Goal: Check status: Check status

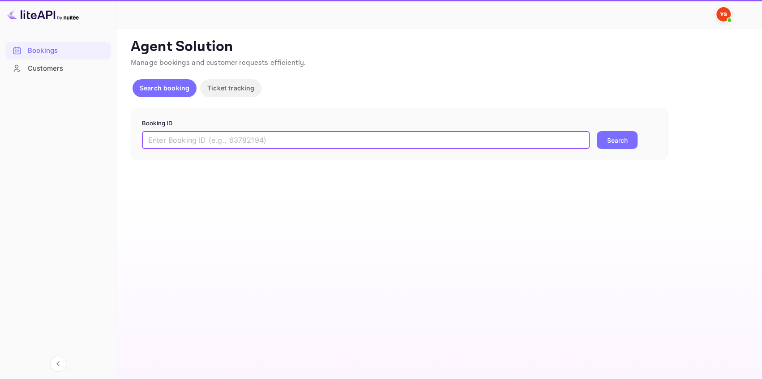
click at [203, 137] on input "text" at bounding box center [366, 140] width 448 height 18
paste input "7063007"
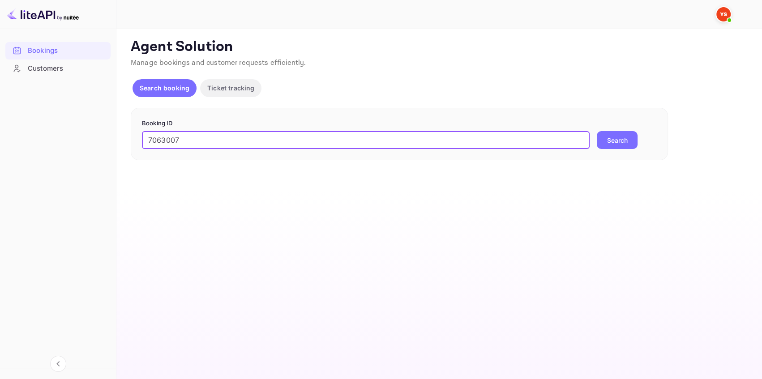
type input "7063007"
click at [626, 146] on button "Search" at bounding box center [617, 140] width 41 height 18
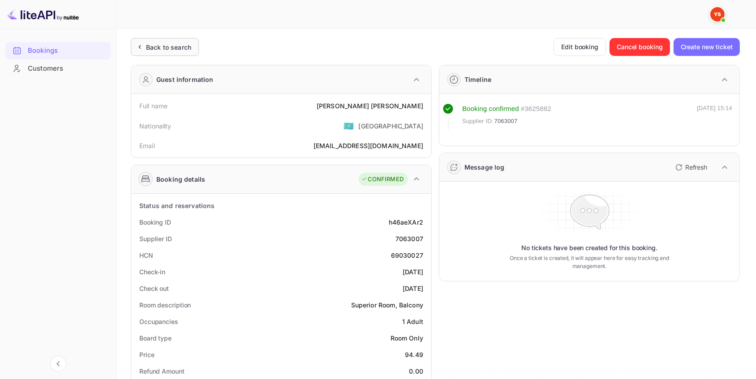
click at [176, 48] on div "Back to search" at bounding box center [168, 47] width 45 height 9
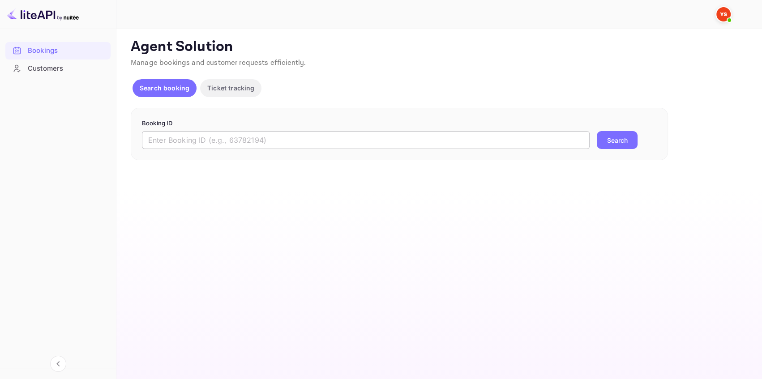
click at [192, 132] on input "text" at bounding box center [366, 140] width 448 height 18
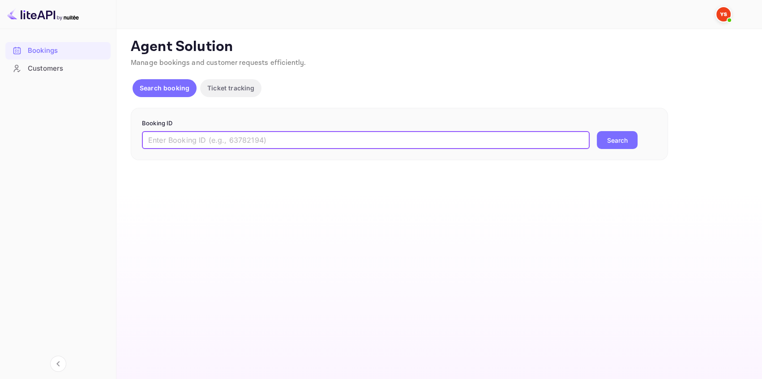
paste input "9471496"
type input "9471496"
click at [601, 141] on button "Search" at bounding box center [617, 140] width 41 height 18
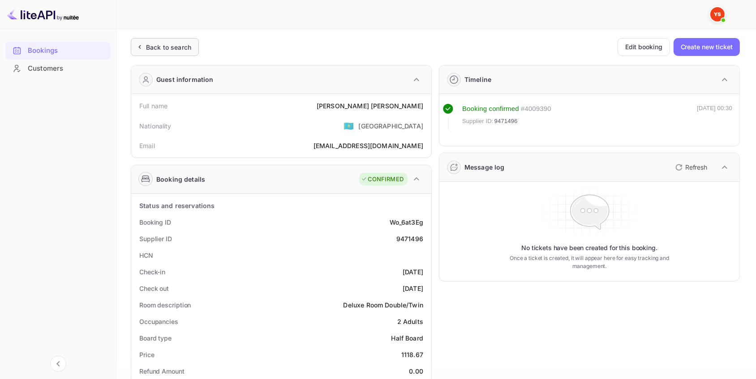
click at [167, 44] on div "Back to search" at bounding box center [168, 47] width 45 height 9
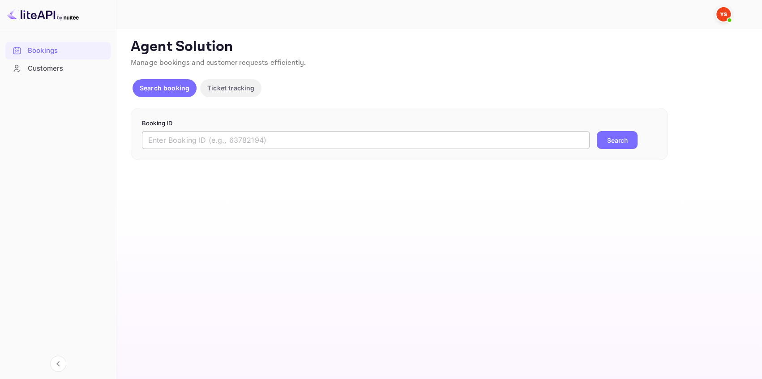
click at [169, 139] on input "text" at bounding box center [366, 140] width 448 height 18
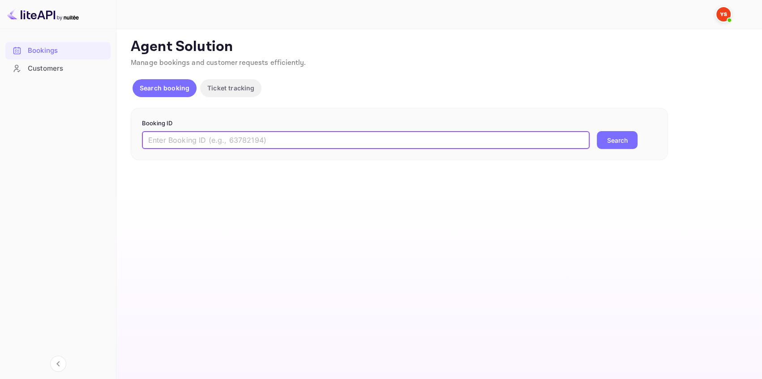
paste input "9471496"
type input "9471496"
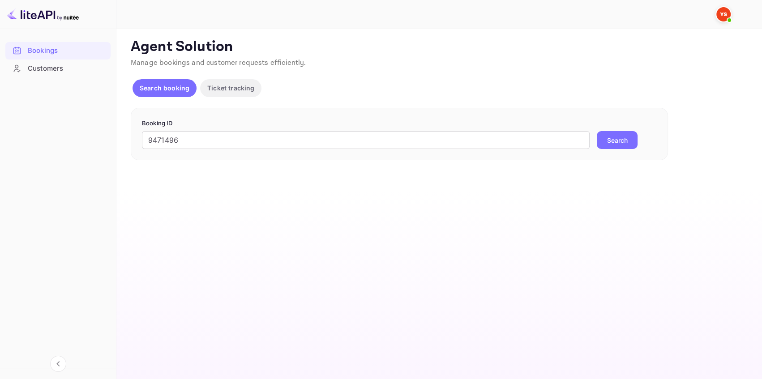
click at [611, 143] on button "Search" at bounding box center [617, 140] width 41 height 18
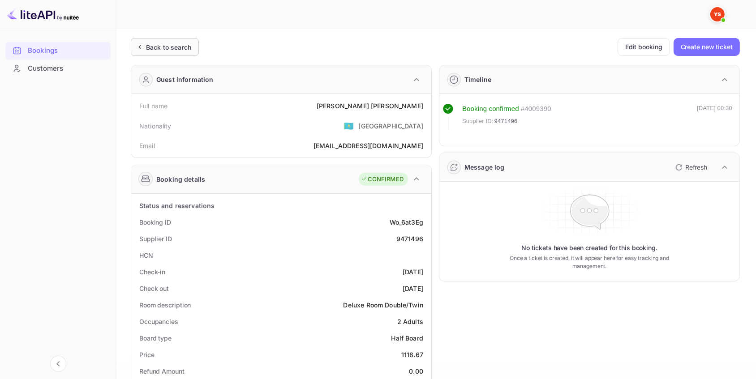
click at [154, 50] on div "Back to search" at bounding box center [168, 47] width 45 height 9
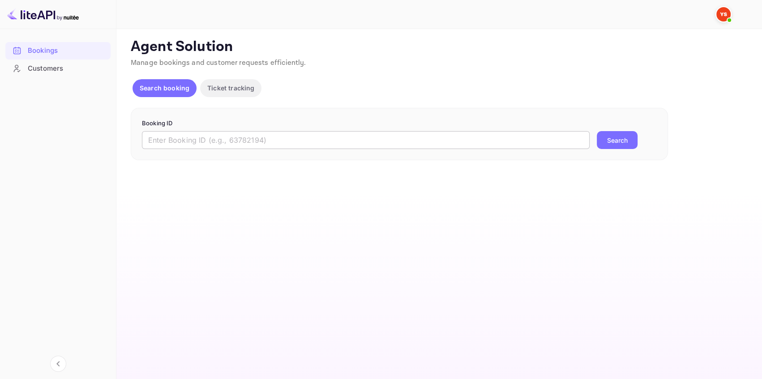
click at [219, 142] on input "text" at bounding box center [366, 140] width 448 height 18
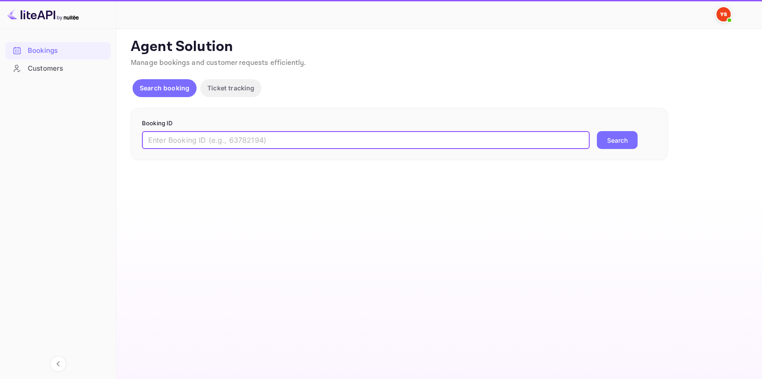
paste input "9465699"
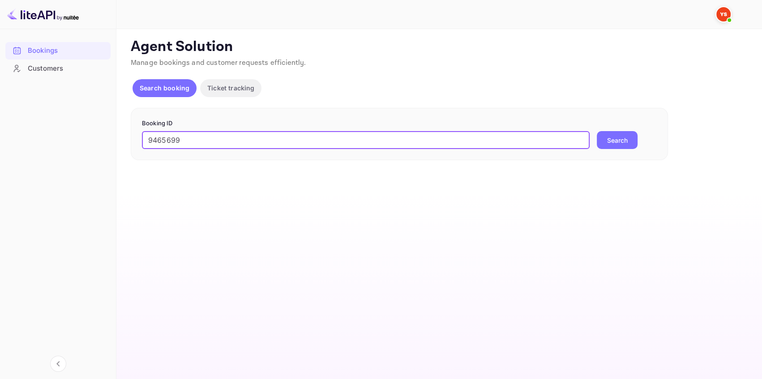
type input "9465699"
click at [610, 134] on button "Search" at bounding box center [617, 140] width 41 height 18
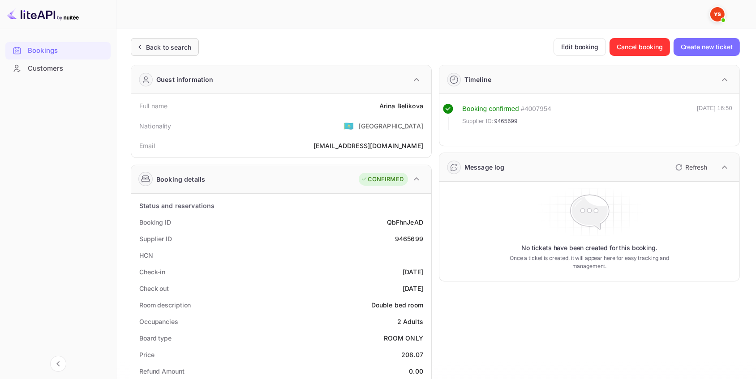
click at [176, 46] on div "Back to search" at bounding box center [168, 47] width 45 height 9
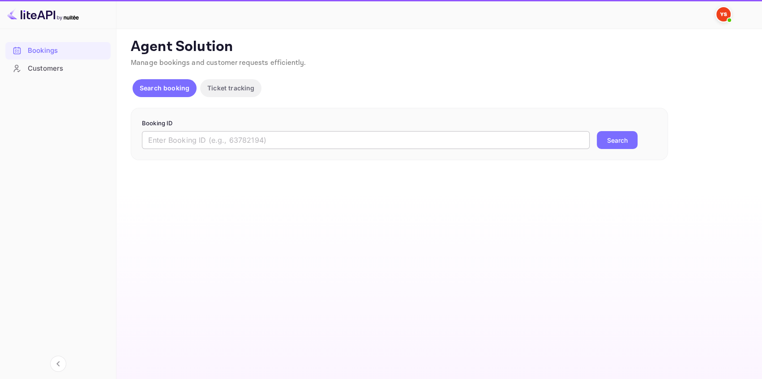
click at [184, 138] on input "text" at bounding box center [366, 140] width 448 height 18
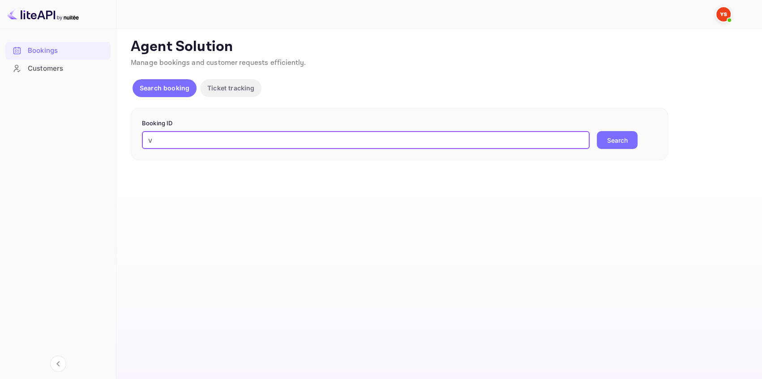
drag, startPoint x: 107, startPoint y: 137, endPoint x: 81, endPoint y: 137, distance: 26.9
click at [81, 137] on div "Bookings Customers Now you can check your travel website directly from the link…" at bounding box center [381, 189] width 762 height 379
drag, startPoint x: 160, startPoint y: 136, endPoint x: 148, endPoint y: 139, distance: 12.4
click at [148, 139] on input "v" at bounding box center [366, 140] width 448 height 18
paste input "9491133"
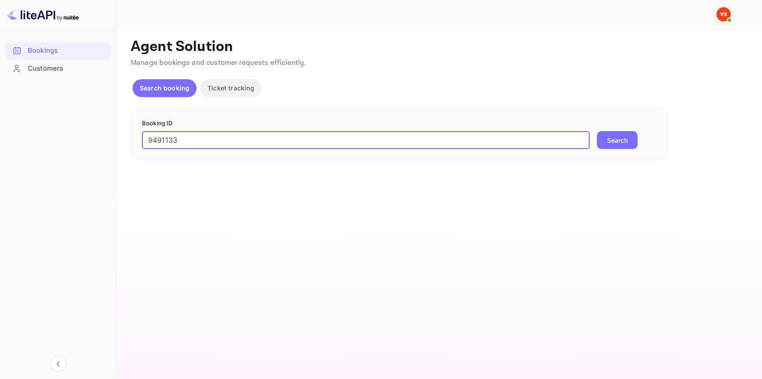
drag, startPoint x: 98, startPoint y: 129, endPoint x: 79, endPoint y: 129, distance: 18.8
click at [79, 129] on div "Bookings Customers Now you can check your travel website directly from the link…" at bounding box center [381, 189] width 762 height 379
type input "9491133"
click at [624, 141] on button "Search" at bounding box center [617, 140] width 41 height 18
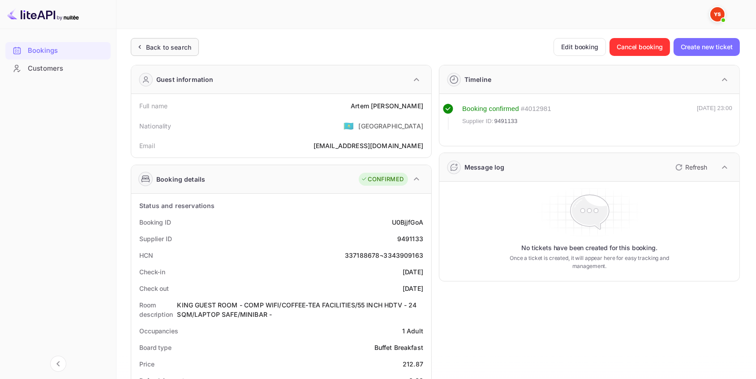
click at [180, 46] on div "Back to search" at bounding box center [168, 47] width 45 height 9
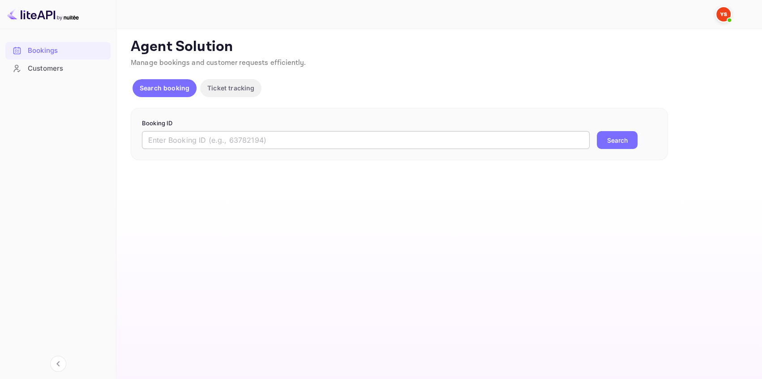
drag, startPoint x: 228, startPoint y: 142, endPoint x: 234, endPoint y: 142, distance: 6.3
click at [228, 142] on input "text" at bounding box center [366, 140] width 448 height 18
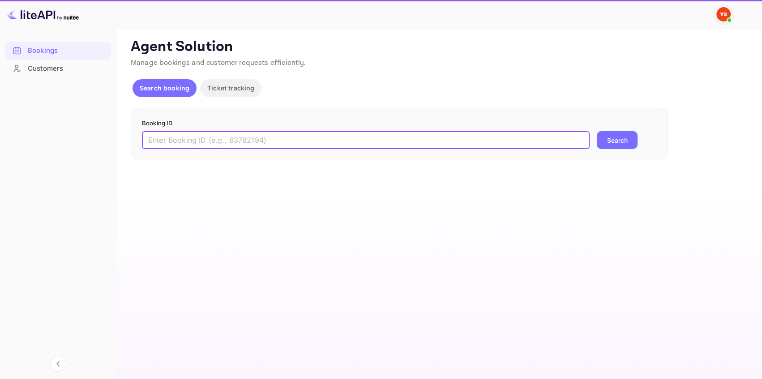
paste input "9250342"
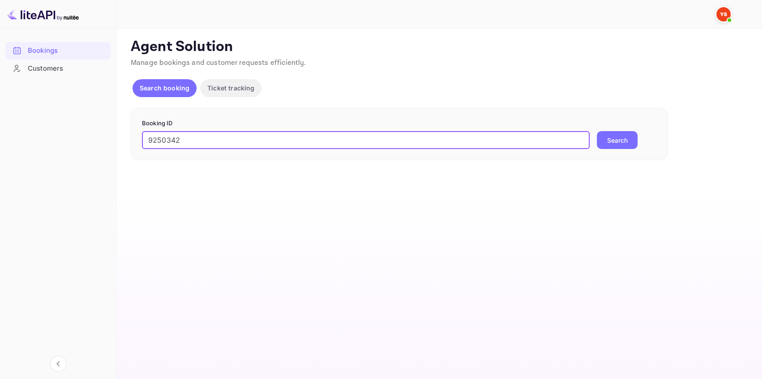
type input "9250342"
click at [606, 143] on button "Search" at bounding box center [617, 140] width 41 height 18
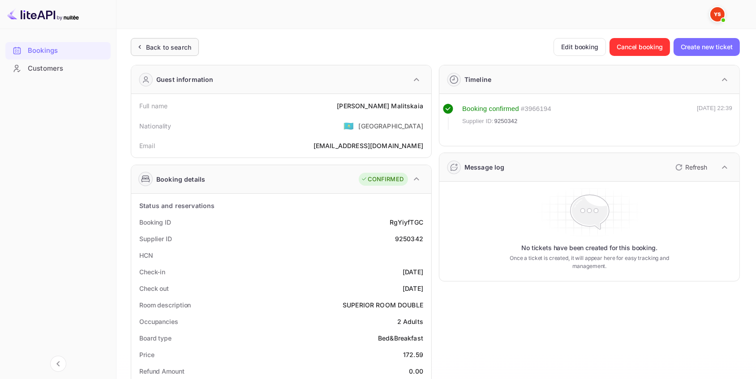
click at [155, 45] on div "Back to search" at bounding box center [168, 47] width 45 height 9
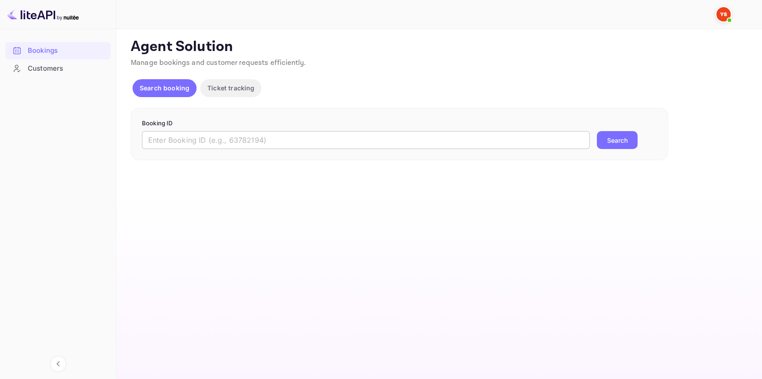
drag, startPoint x: 242, startPoint y: 139, endPoint x: 246, endPoint y: 137, distance: 5.2
click at [242, 139] on input "text" at bounding box center [366, 140] width 448 height 18
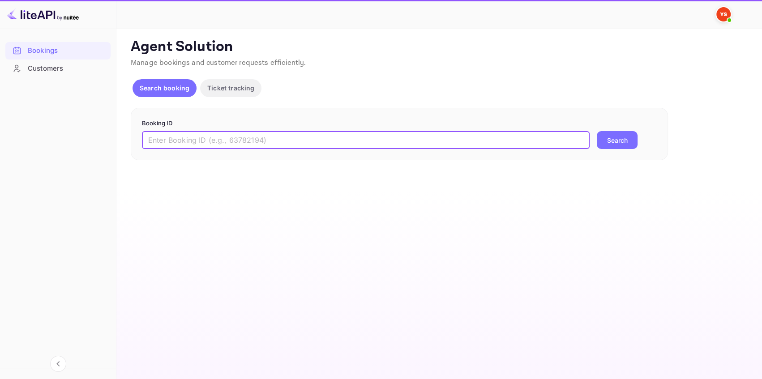
paste input "9316129"
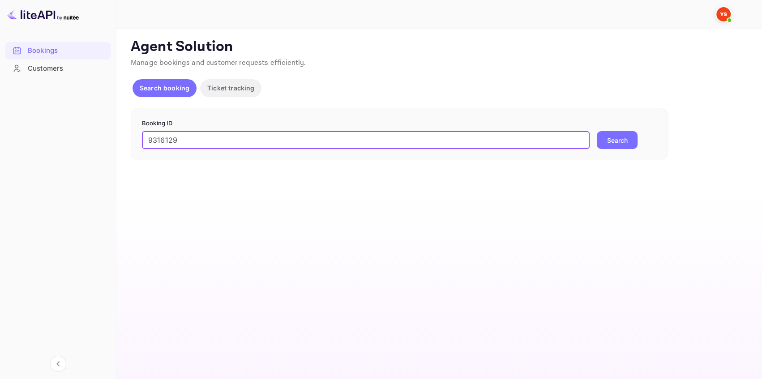
type input "9316129"
click at [623, 141] on button "Search" at bounding box center [617, 140] width 41 height 18
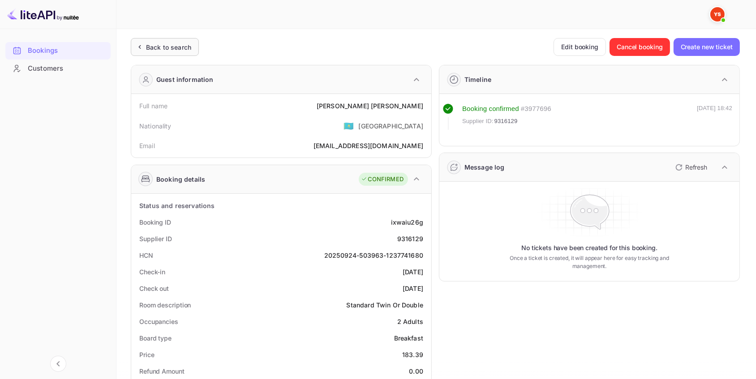
click at [177, 47] on div "Back to search" at bounding box center [168, 47] width 45 height 9
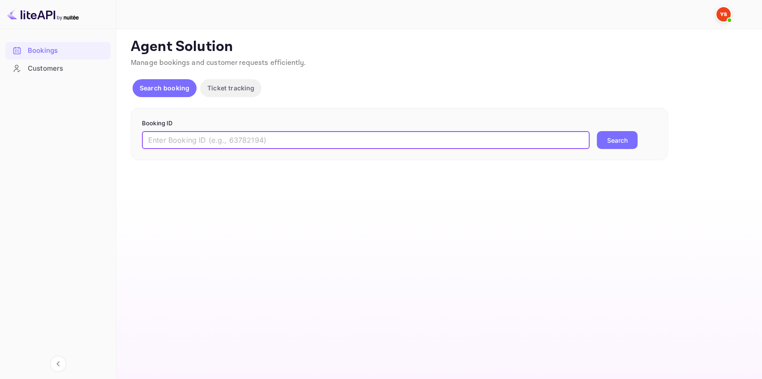
click at [313, 140] on input "text" at bounding box center [366, 140] width 448 height 18
paste input "9540788"
type input "9540788"
click at [601, 142] on button "Search" at bounding box center [617, 140] width 41 height 18
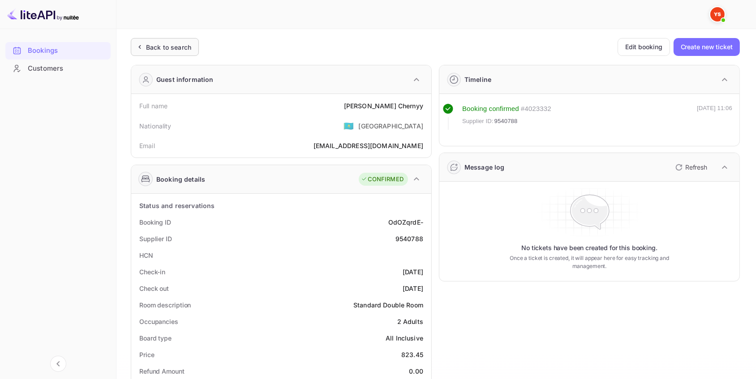
click at [174, 40] on div "Back to search" at bounding box center [165, 47] width 68 height 18
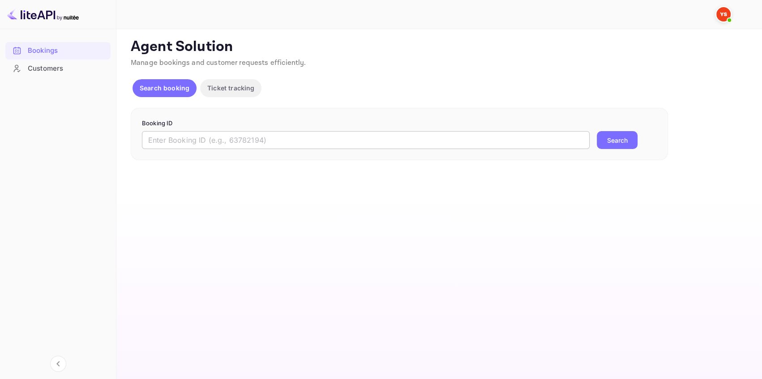
click at [184, 144] on input "text" at bounding box center [366, 140] width 448 height 18
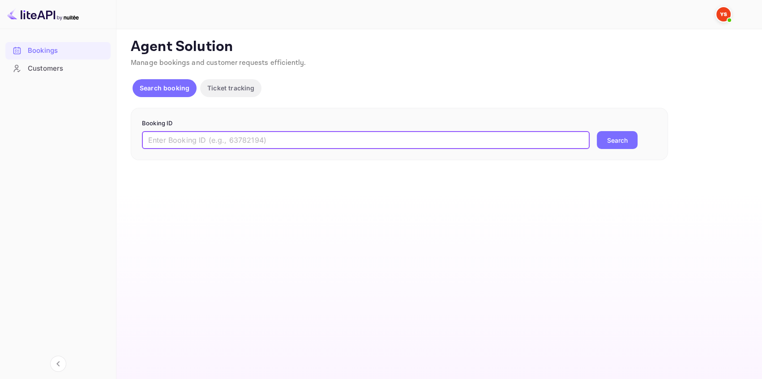
paste input "9117059"
type input "9117059"
click at [616, 137] on button "Search" at bounding box center [617, 140] width 41 height 18
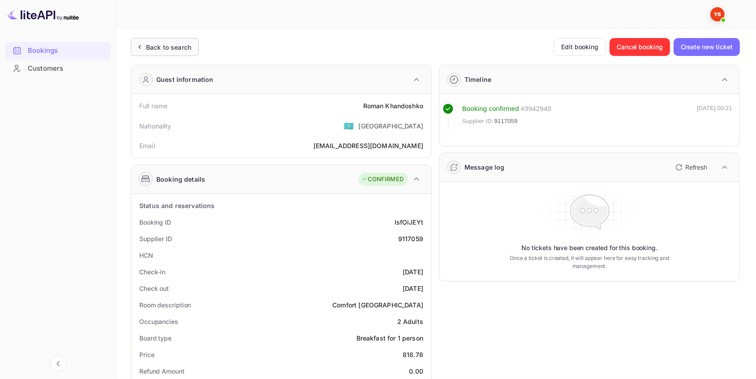
click at [170, 45] on div "Back to search" at bounding box center [168, 47] width 45 height 9
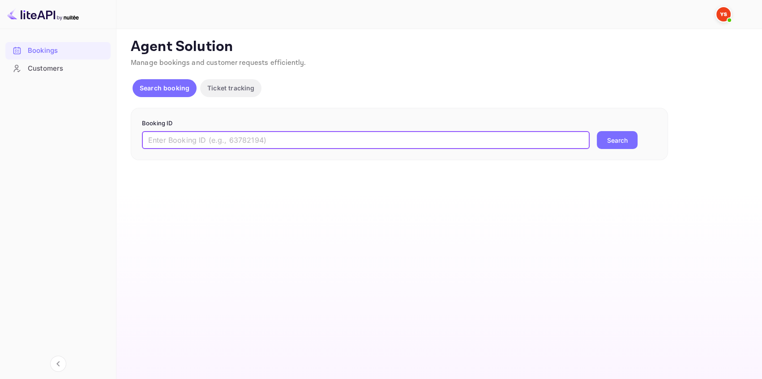
click at [199, 142] on input "text" at bounding box center [366, 140] width 448 height 18
paste input "8824820"
type input "8824820"
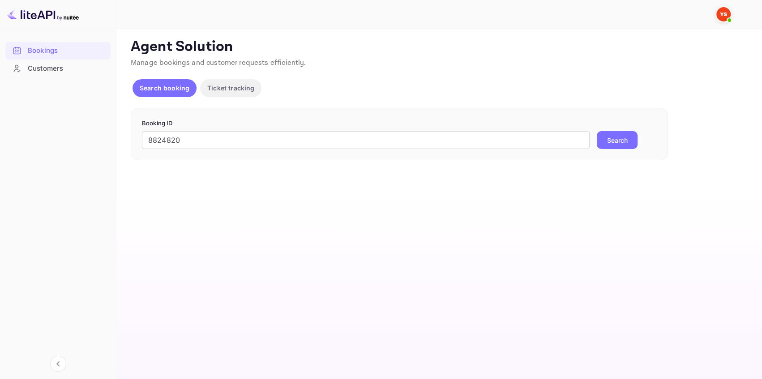
click at [602, 144] on button "Search" at bounding box center [617, 140] width 41 height 18
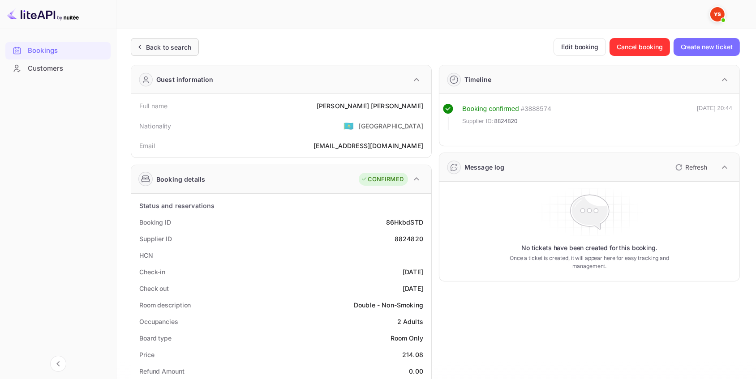
click at [180, 49] on div "Back to search" at bounding box center [168, 47] width 45 height 9
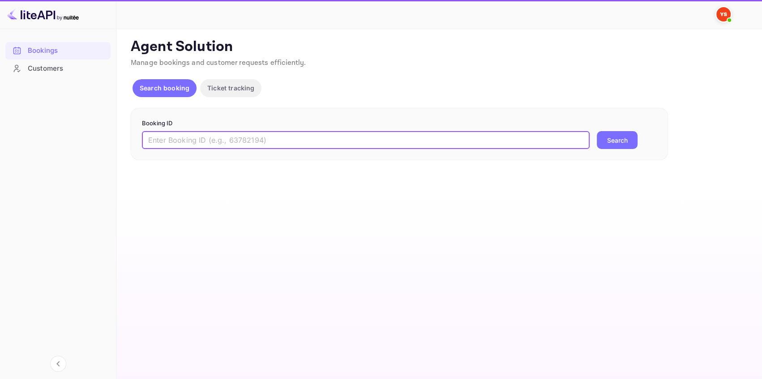
click at [201, 146] on input "text" at bounding box center [366, 140] width 448 height 18
paste input "9357300"
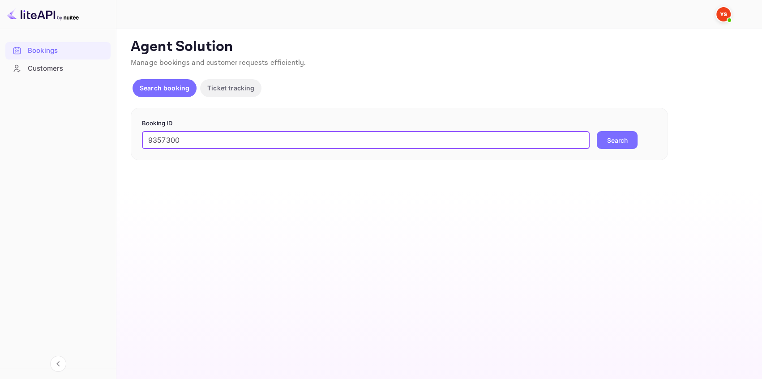
type input "9357300"
click at [606, 140] on button "Search" at bounding box center [617, 140] width 41 height 18
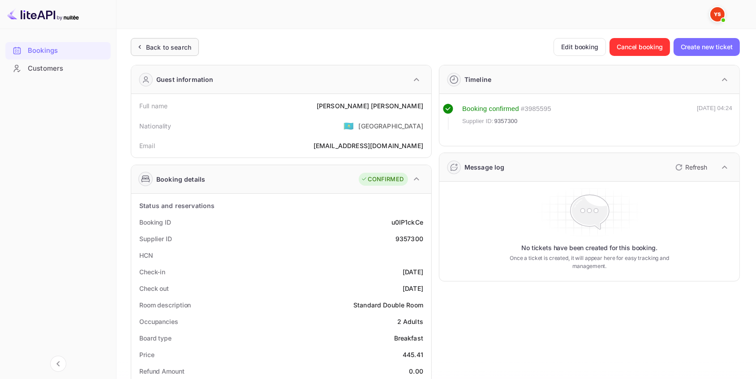
click at [178, 44] on div "Back to search" at bounding box center [168, 47] width 45 height 9
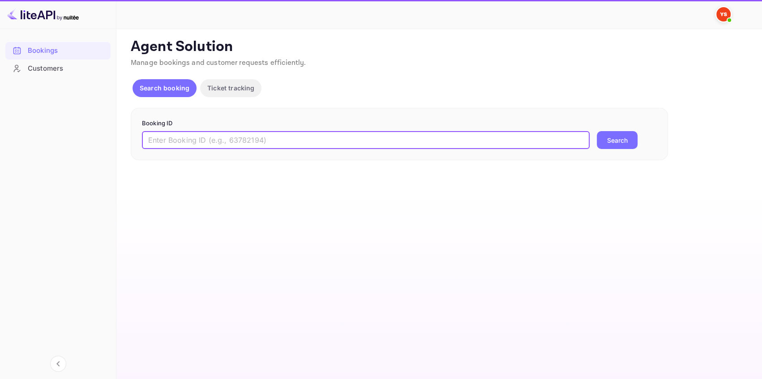
click at [224, 147] on input "text" at bounding box center [366, 140] width 448 height 18
paste input "8454307"
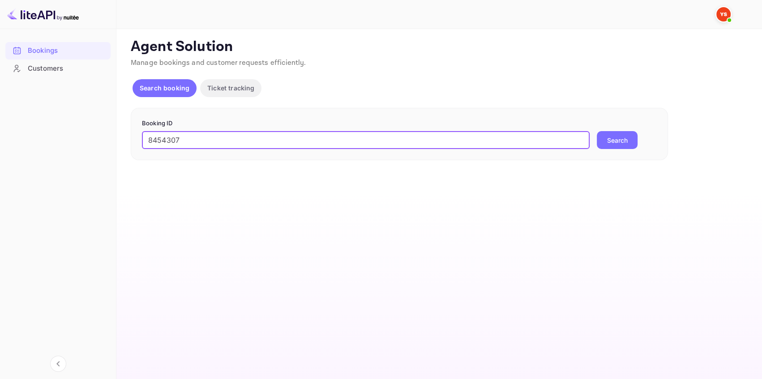
type input "8454307"
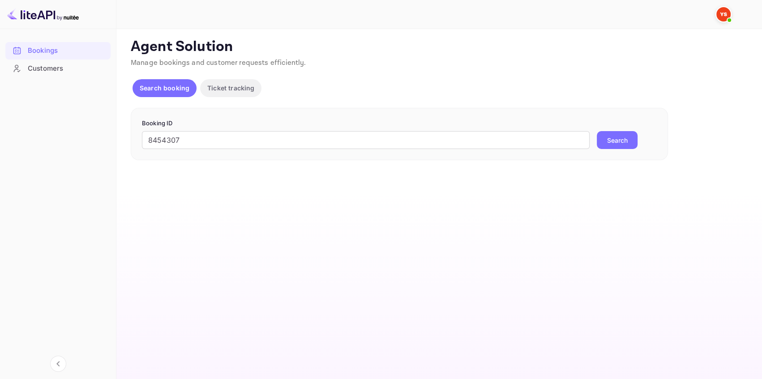
click at [607, 140] on button "Search" at bounding box center [617, 140] width 41 height 18
